Goal: Task Accomplishment & Management: Manage account settings

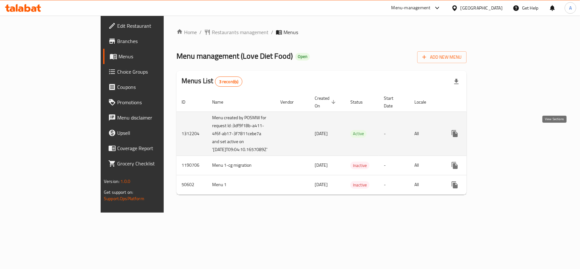
click at [505, 137] on icon "enhanced table" at bounding box center [501, 134] width 8 height 8
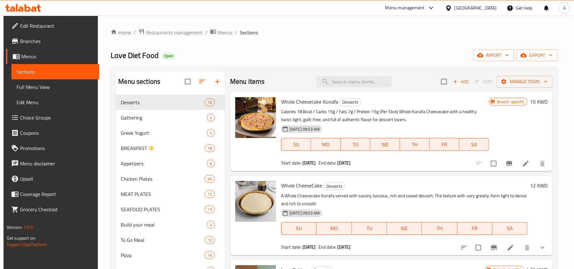
click at [39, 119] on span "Choice Groups" at bounding box center [57, 118] width 74 height 8
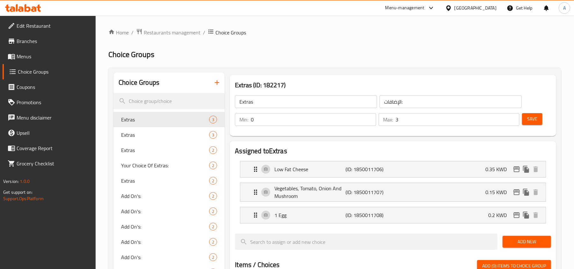
click at [53, 56] on span "Menus" at bounding box center [54, 57] width 74 height 8
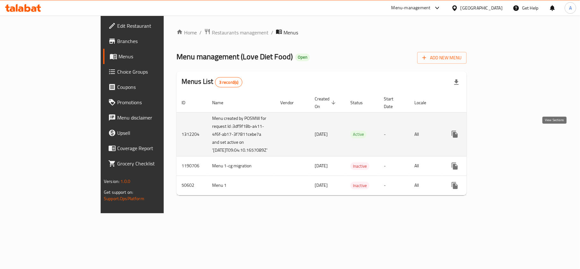
click at [505, 133] on icon "enhanced table" at bounding box center [501, 134] width 8 height 8
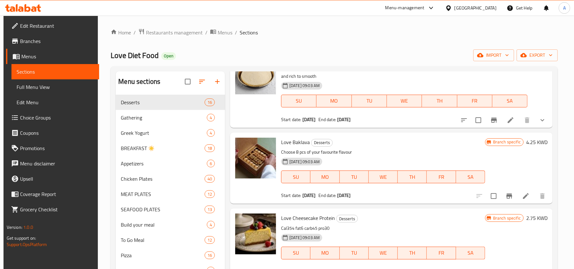
scroll to position [212, 0]
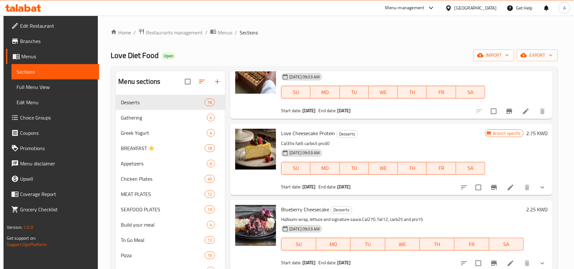
click at [542, 186] on icon "show more" at bounding box center [543, 188] width 8 height 8
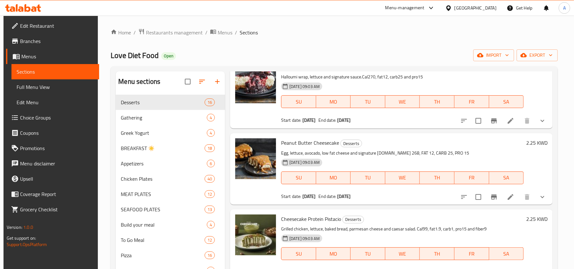
scroll to position [467, 0]
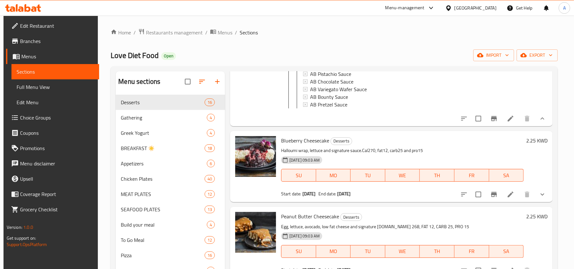
click at [508, 121] on icon at bounding box center [511, 119] width 6 height 6
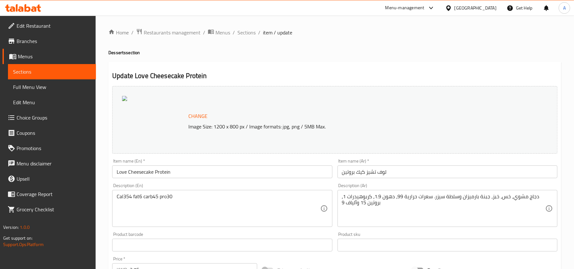
click at [25, 7] on icon at bounding box center [28, 8] width 6 height 8
